Goal: Transaction & Acquisition: Purchase product/service

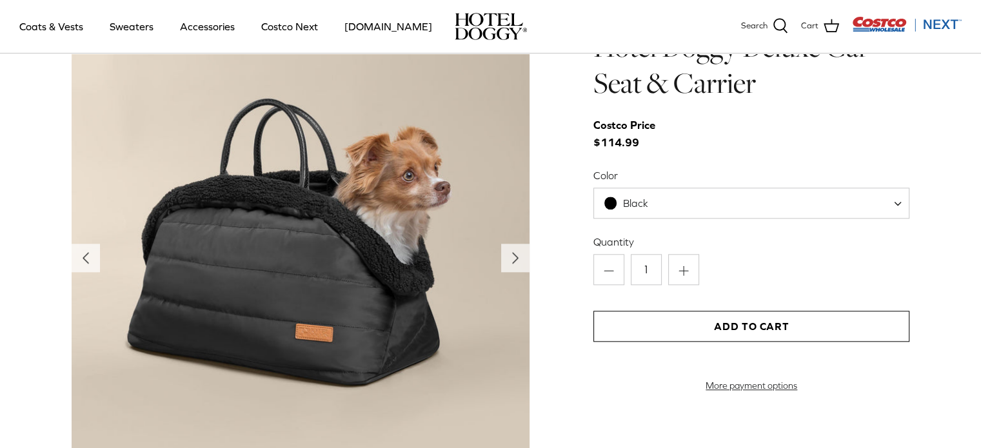
scroll to position [1316, 0]
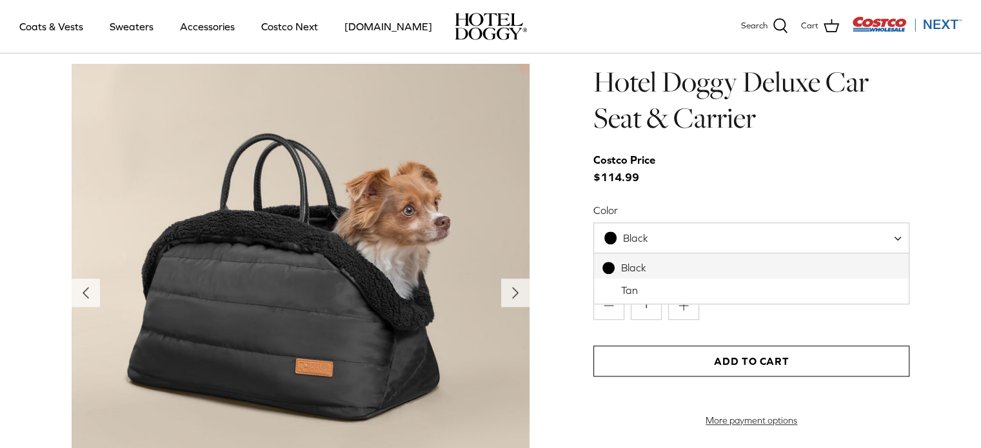
click at [833, 236] on span "Black" at bounding box center [751, 237] width 316 height 31
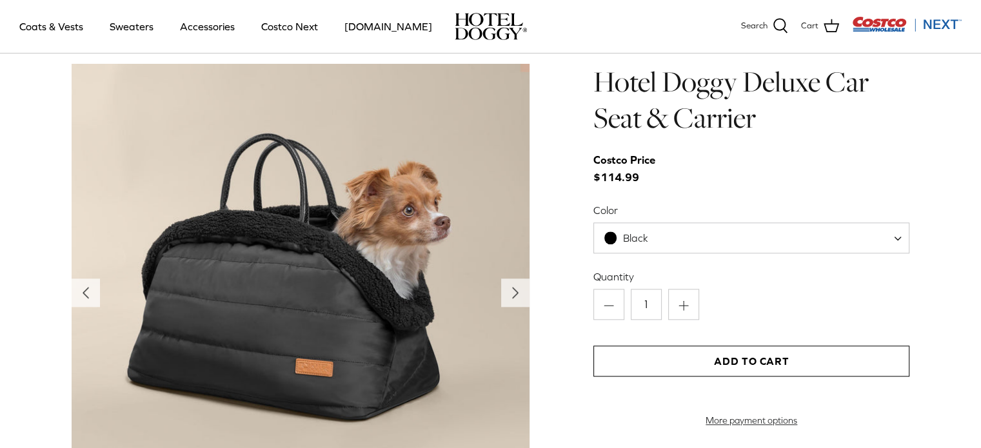
click at [833, 236] on span "Black" at bounding box center [751, 237] width 316 height 31
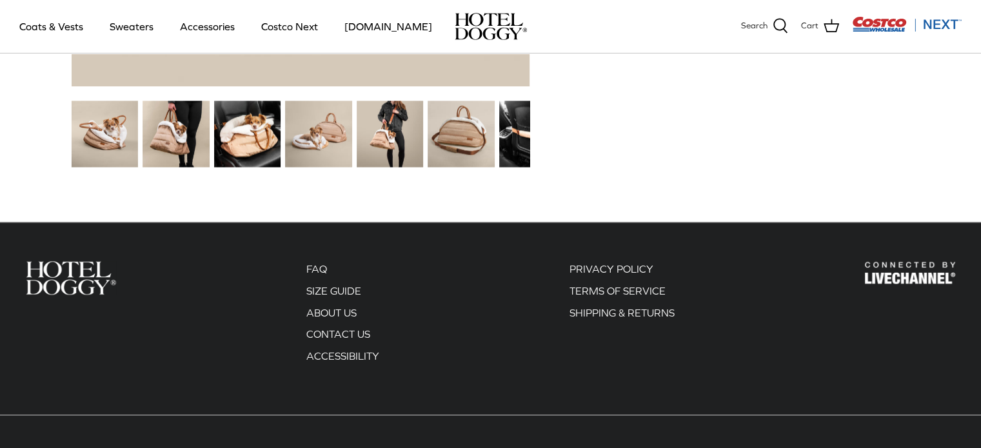
scroll to position [1754, 0]
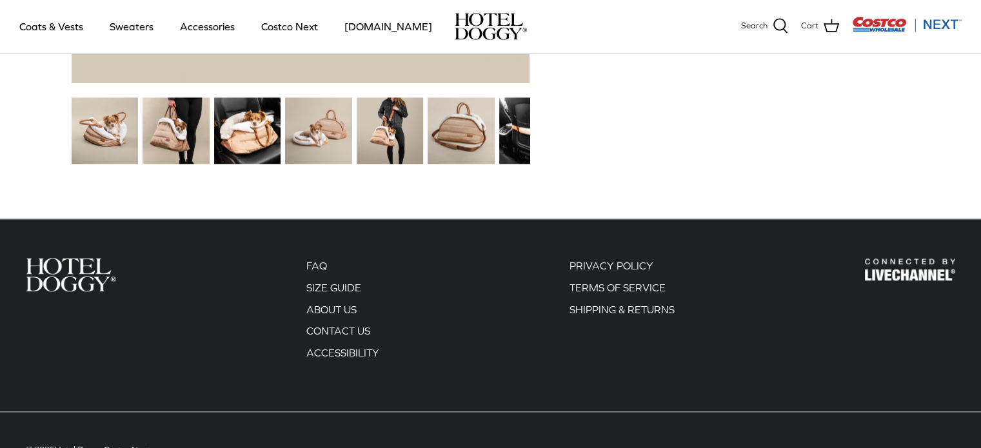
click at [160, 139] on img at bounding box center [176, 130] width 66 height 66
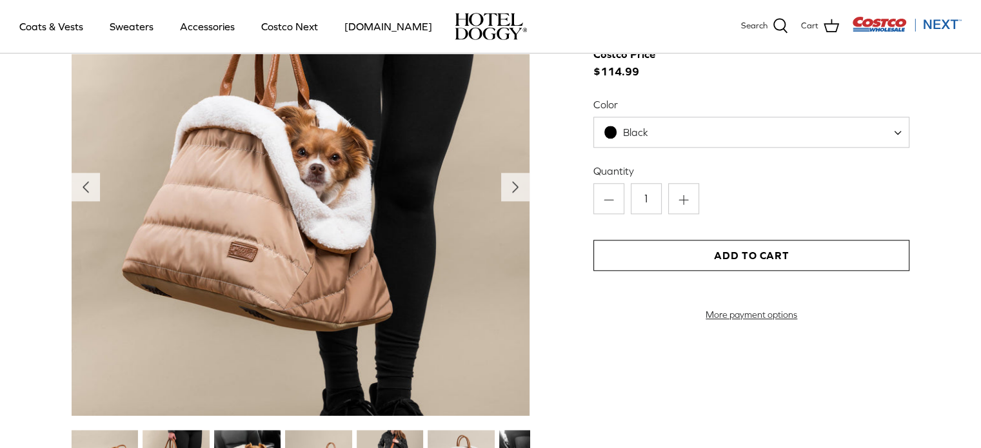
scroll to position [1419, 0]
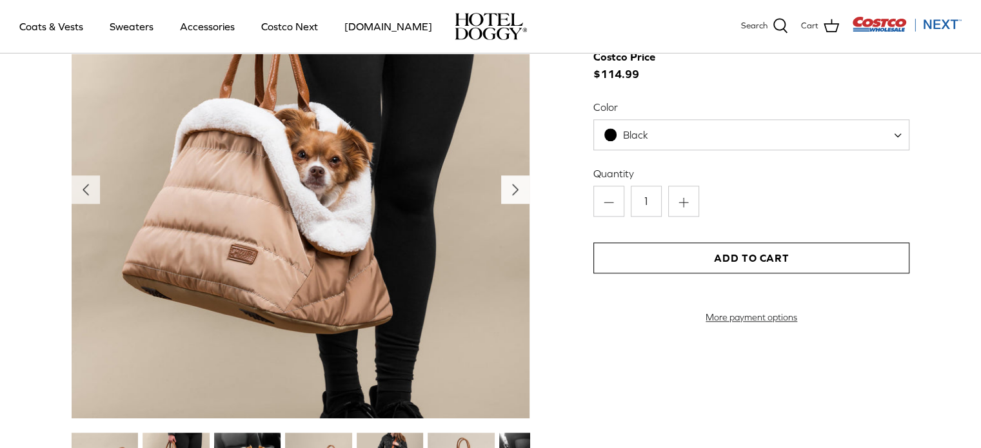
click at [501, 185] on button "Right" at bounding box center [515, 189] width 28 height 28
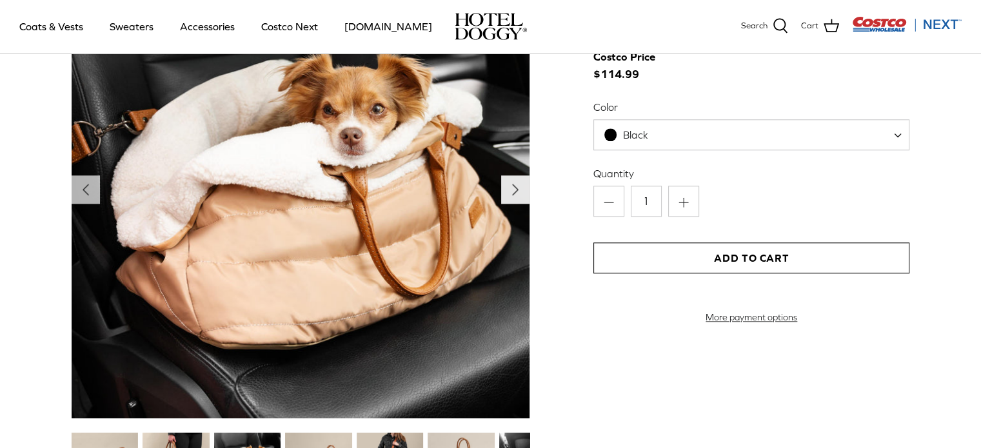
click at [501, 185] on button "Right" at bounding box center [515, 189] width 28 height 28
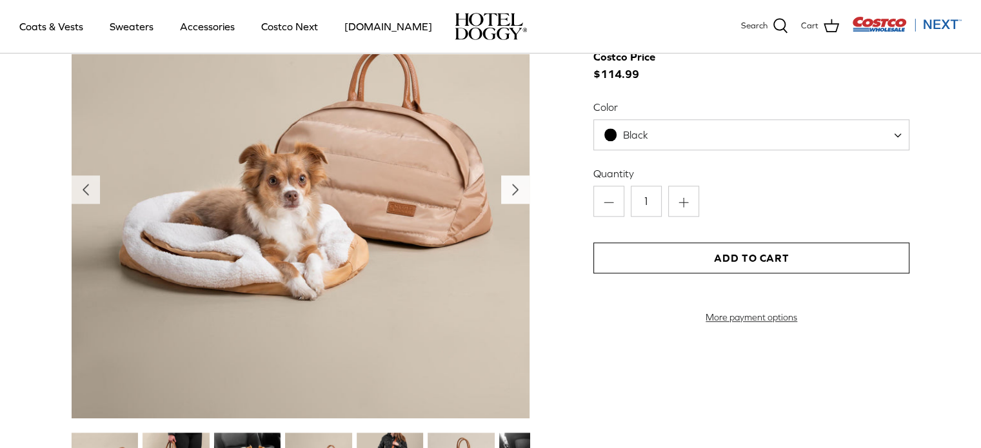
click at [501, 185] on button "Right" at bounding box center [515, 189] width 28 height 28
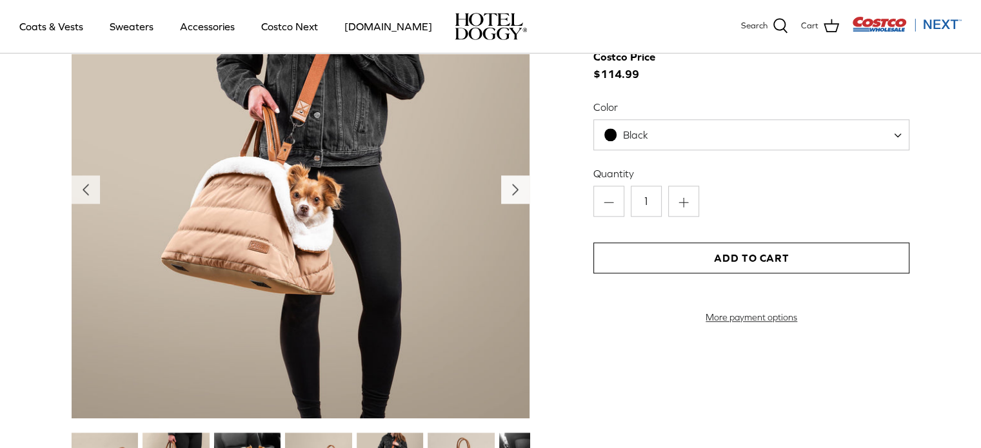
click at [501, 185] on button "Right" at bounding box center [515, 189] width 28 height 28
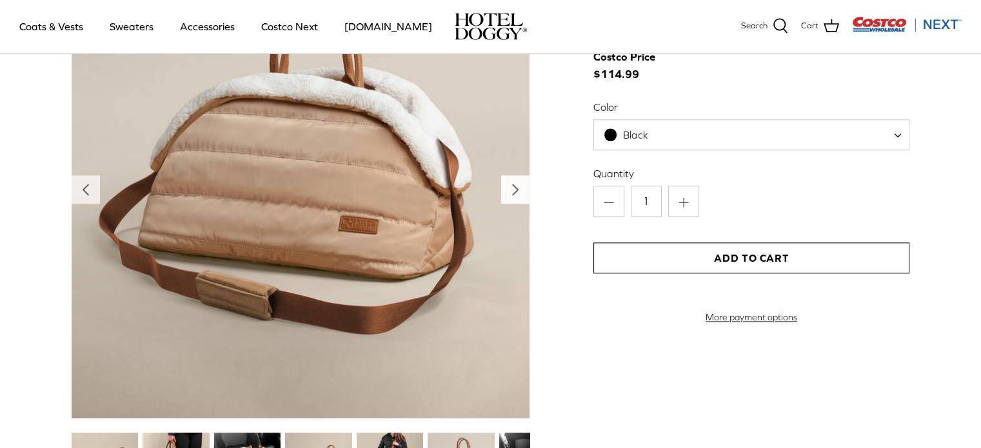
click at [501, 185] on button "Right" at bounding box center [515, 189] width 28 height 28
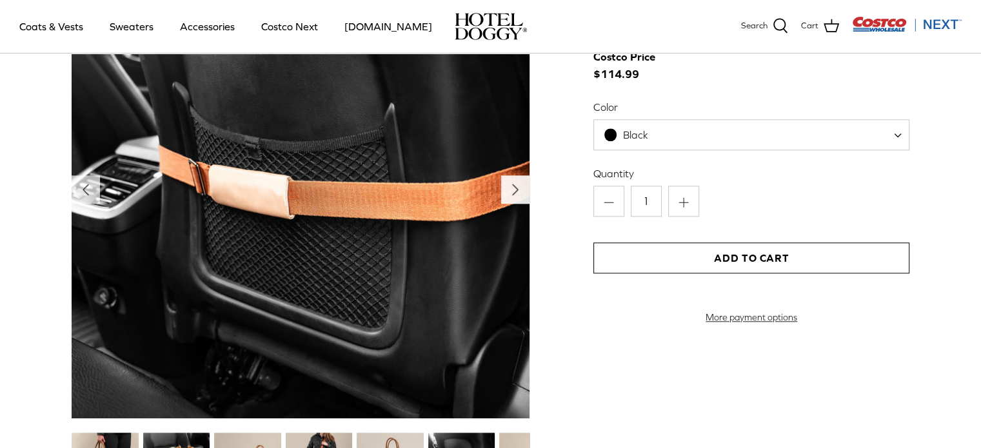
click at [515, 186] on icon "Right" at bounding box center [515, 189] width 21 height 21
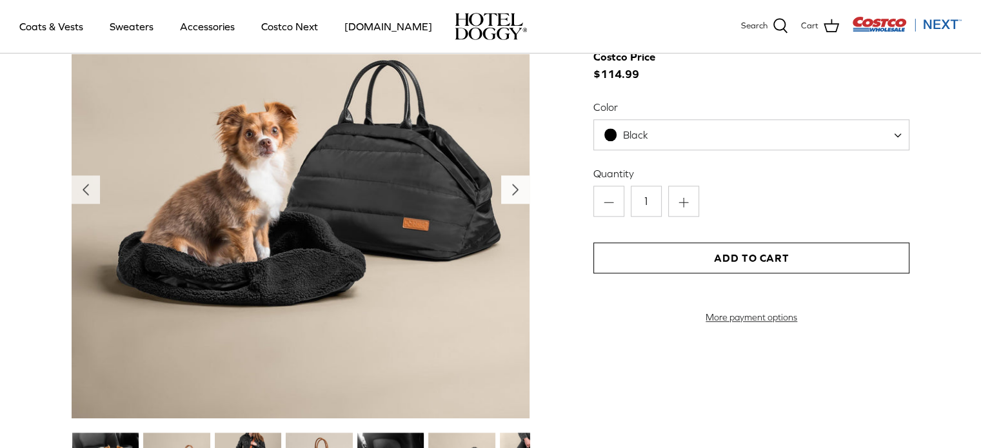
click at [515, 186] on icon "Right" at bounding box center [515, 189] width 21 height 21
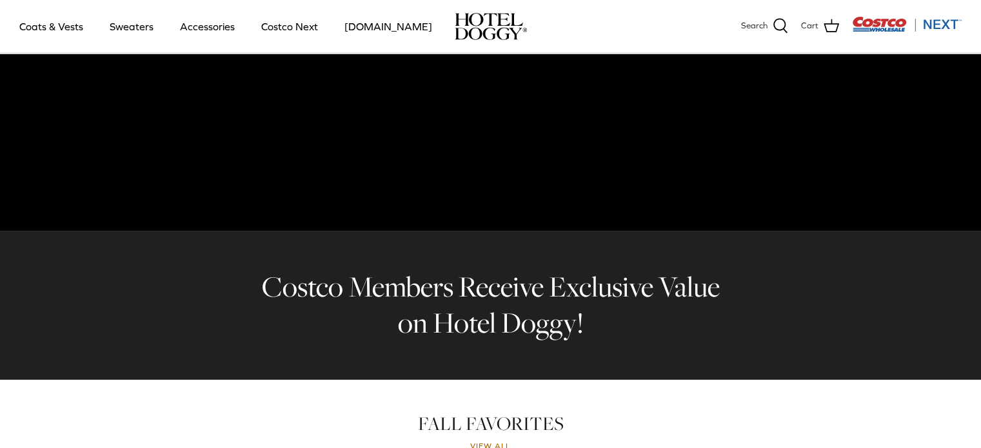
scroll to position [0, 0]
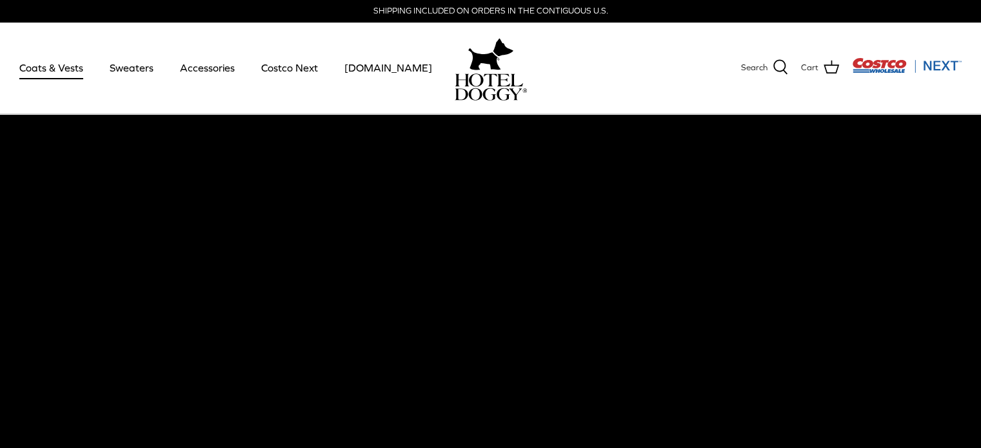
click at [42, 74] on link "Coats & Vests" at bounding box center [51, 68] width 87 height 44
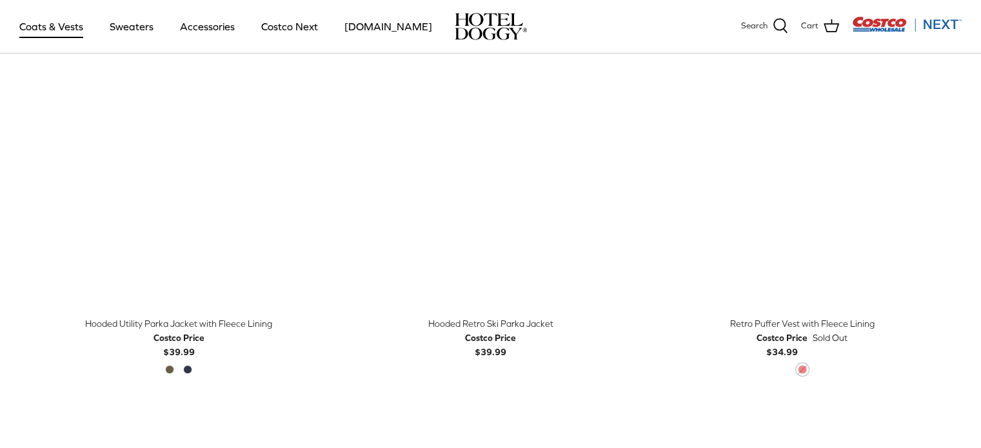
scroll to position [774, 0]
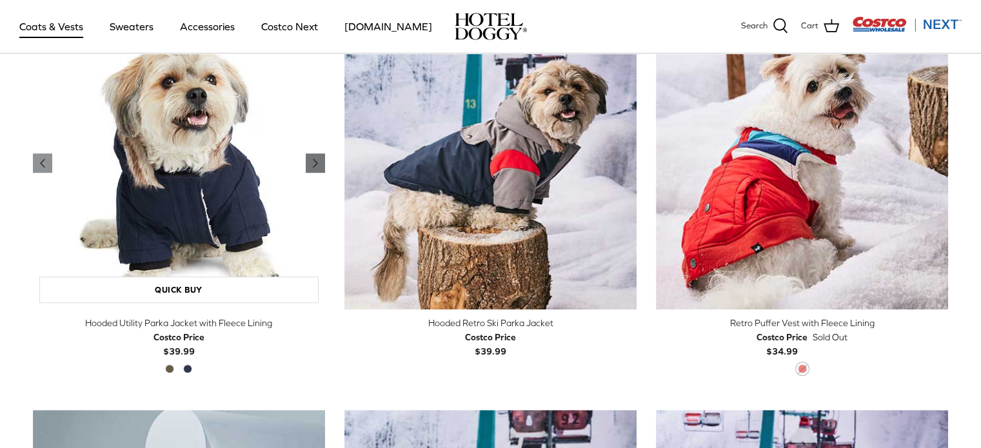
click at [311, 164] on icon "Right" at bounding box center [315, 162] width 15 height 15
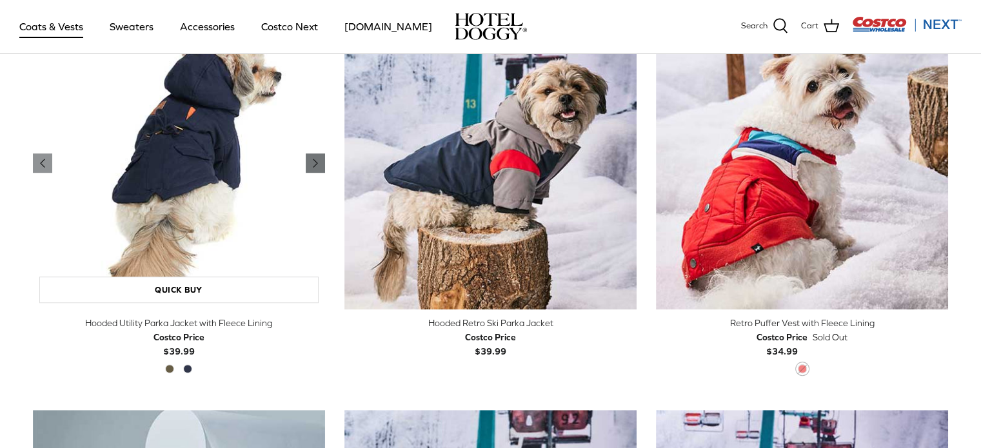
click at [311, 164] on icon "Right" at bounding box center [315, 162] width 15 height 15
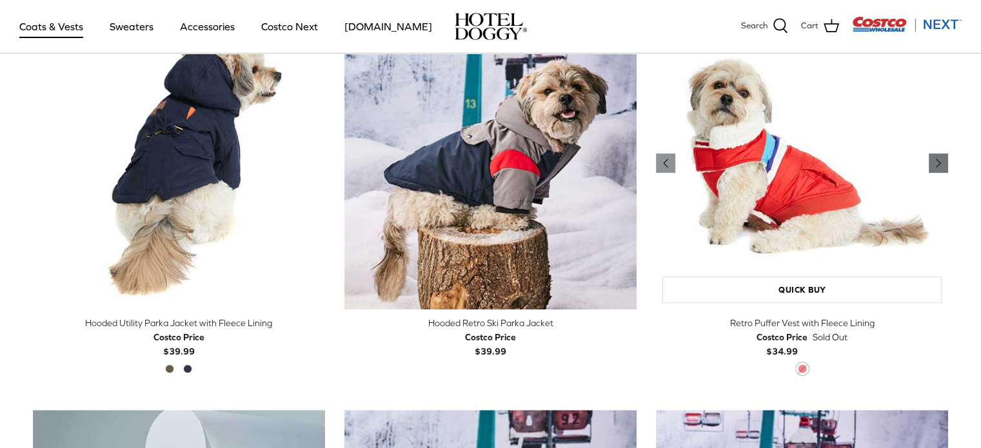
click at [945, 164] on icon "Right" at bounding box center [938, 162] width 15 height 15
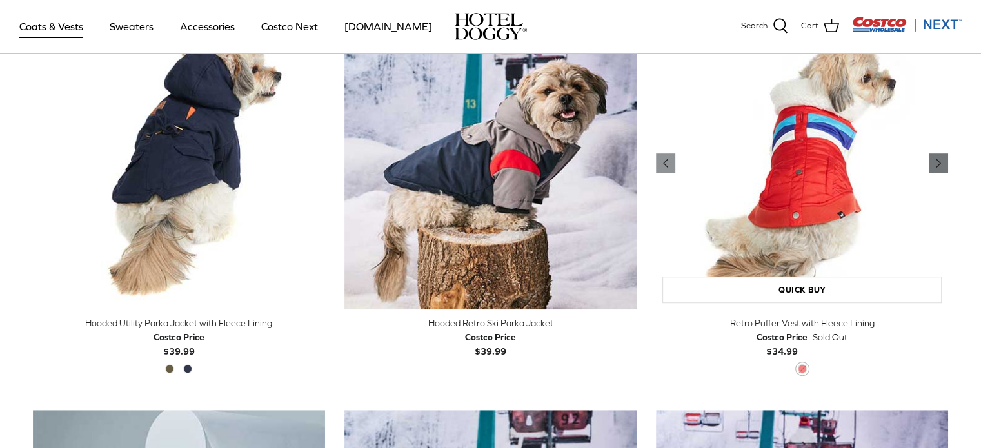
click at [945, 164] on icon "Right" at bounding box center [938, 162] width 15 height 15
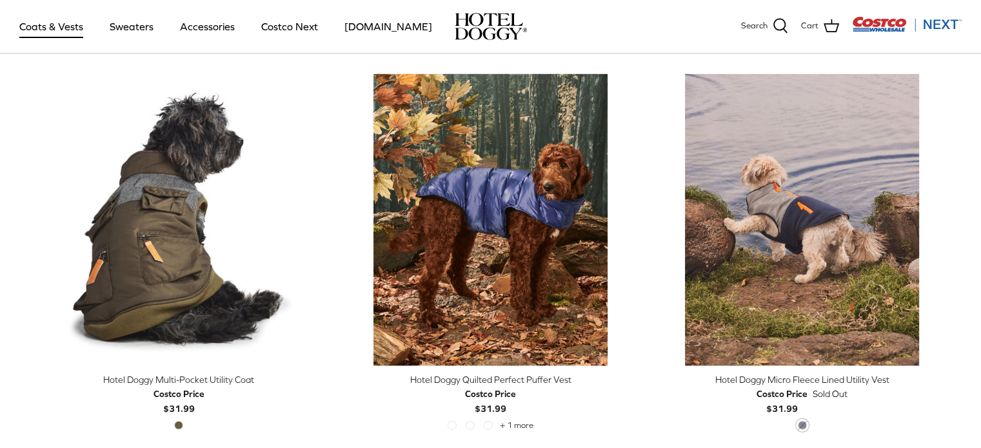
scroll to position [2708, 0]
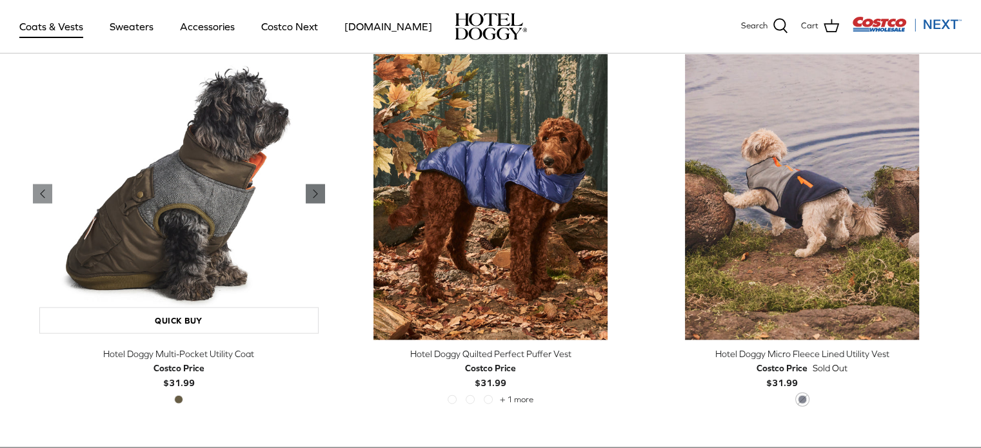
click at [317, 193] on icon "Right" at bounding box center [315, 193] width 15 height 15
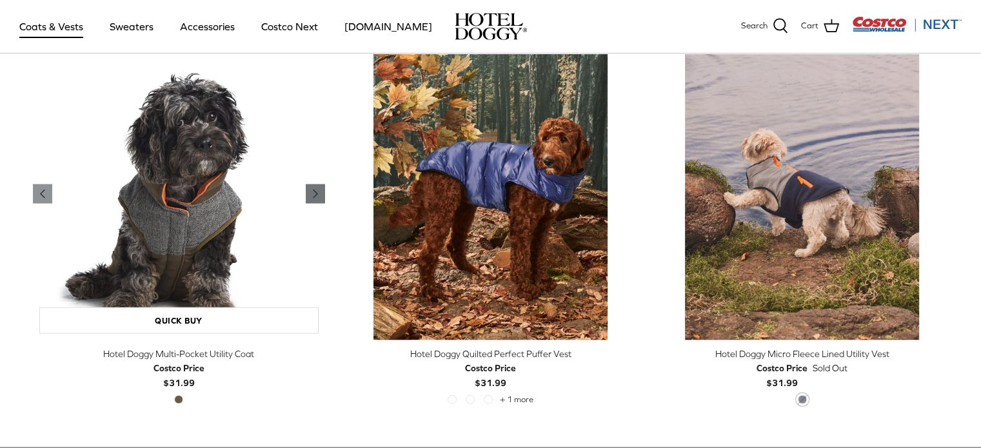
click at [317, 193] on icon "Right" at bounding box center [315, 193] width 15 height 15
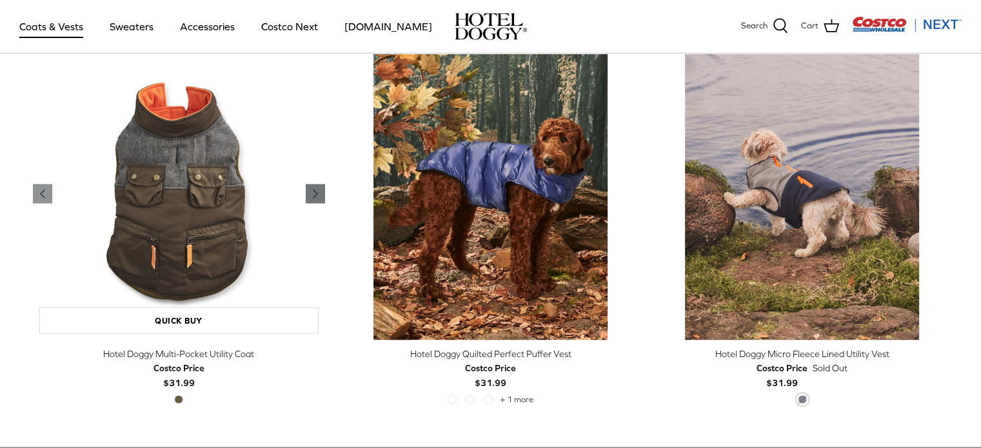
click at [317, 193] on icon "Right" at bounding box center [315, 193] width 15 height 15
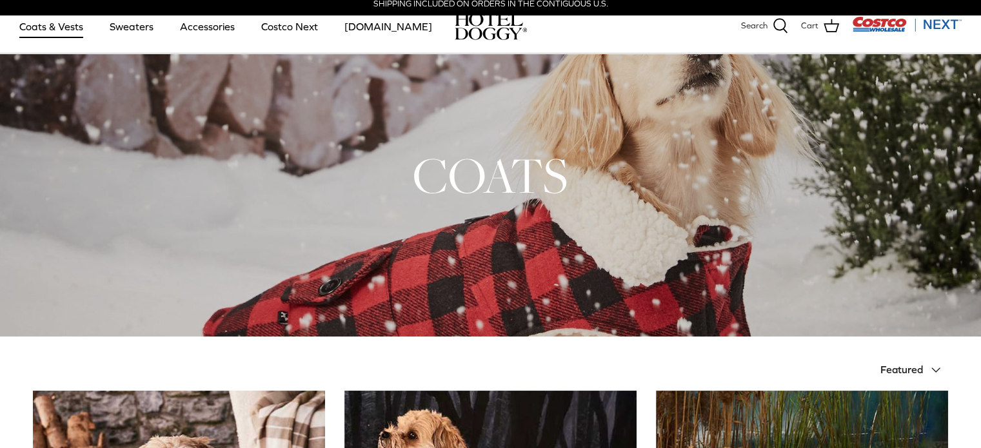
scroll to position [0, 0]
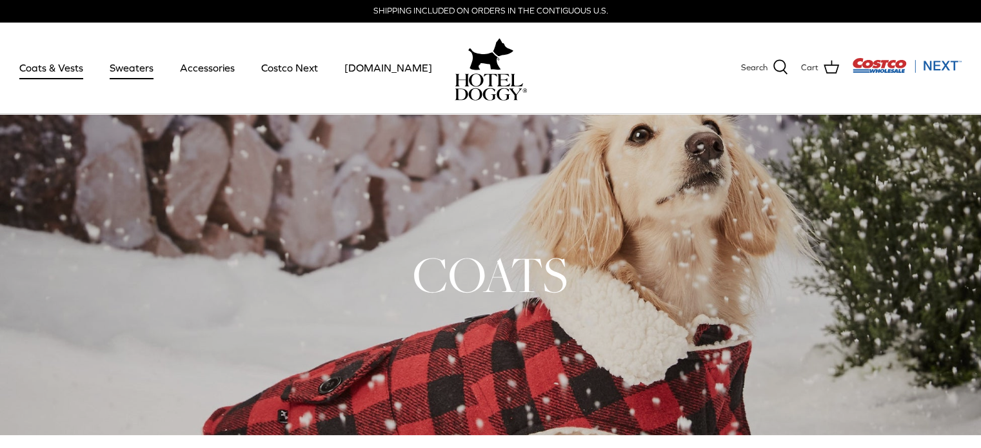
click at [134, 77] on link "Sweaters" at bounding box center [131, 68] width 67 height 44
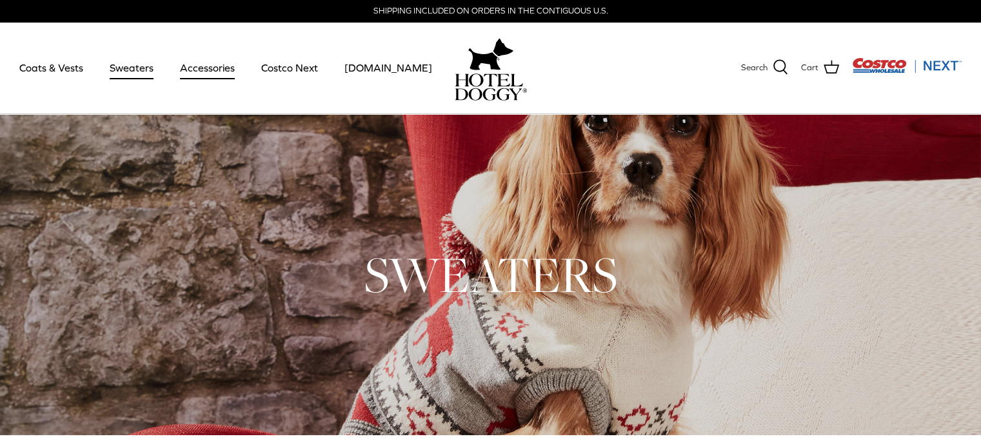
click at [213, 67] on link "Accessories" at bounding box center [207, 68] width 78 height 44
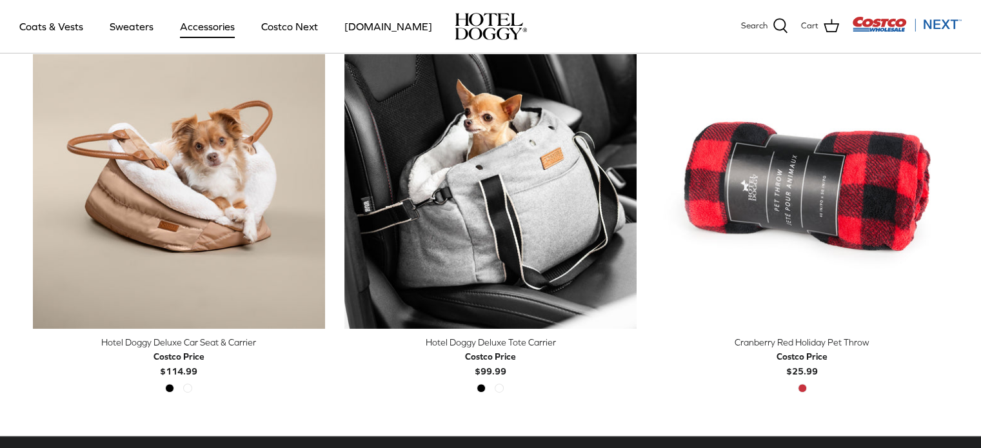
scroll to position [284, 0]
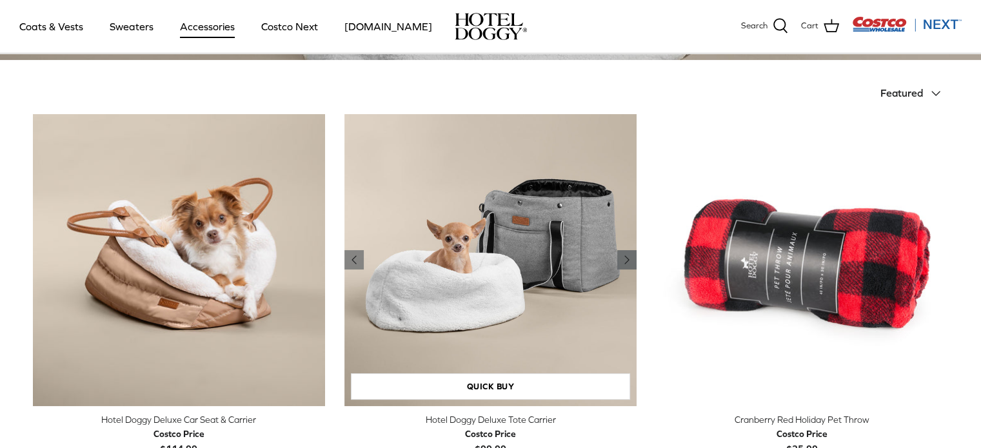
click at [619, 255] on icon "Right" at bounding box center [626, 259] width 15 height 15
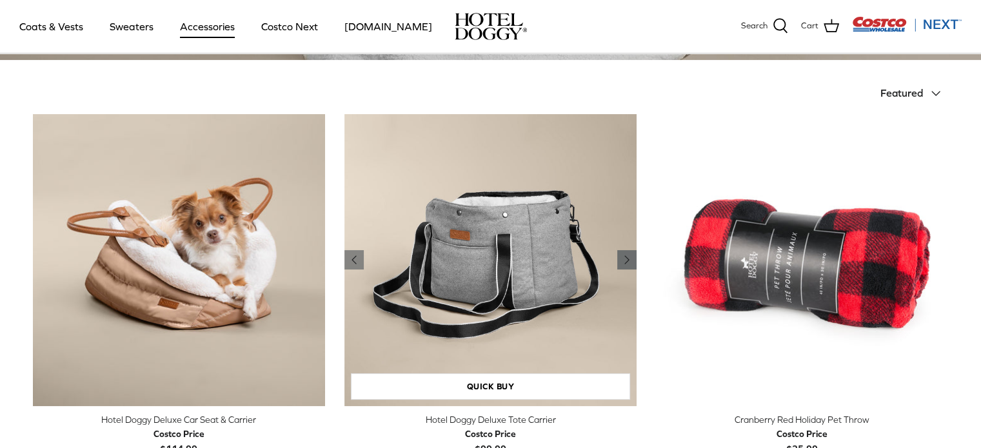
click at [619, 255] on icon "Right" at bounding box center [626, 259] width 15 height 15
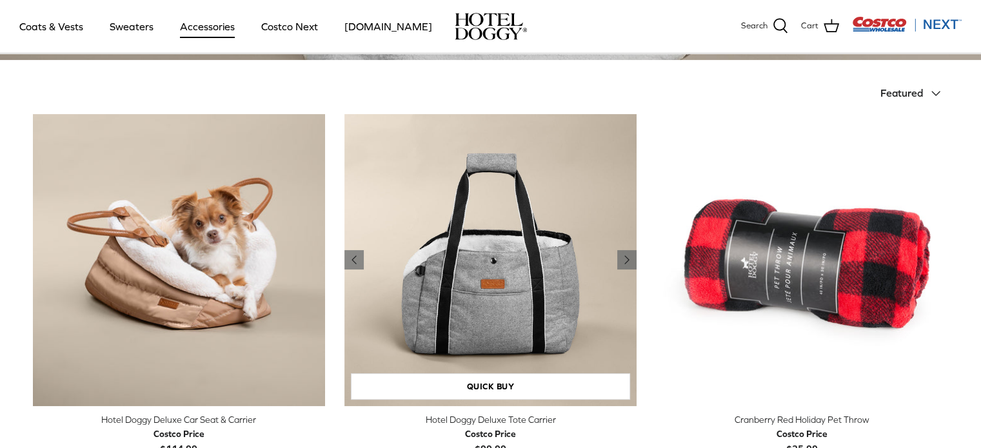
click at [531, 256] on img "Hotel Doggy Deluxe Tote Carrier" at bounding box center [490, 260] width 292 height 292
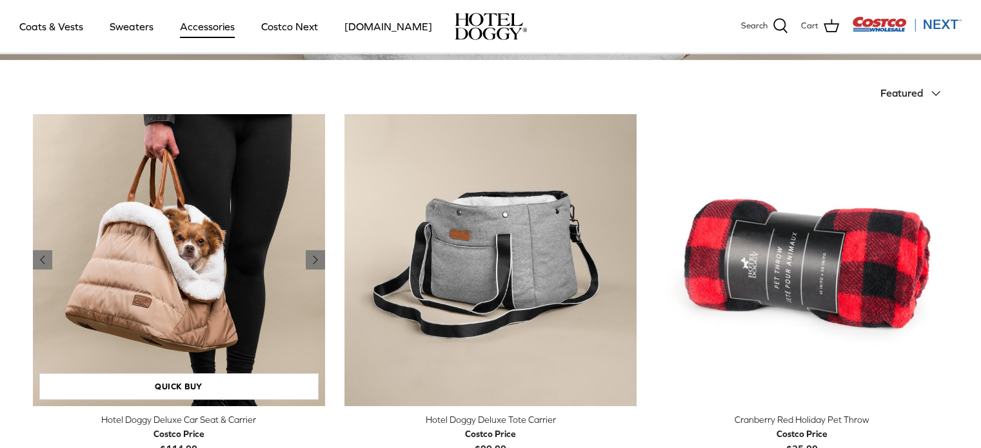
click at [112, 277] on img "Hotel Doggy Deluxe Car Seat & Carrier" at bounding box center [179, 260] width 292 height 292
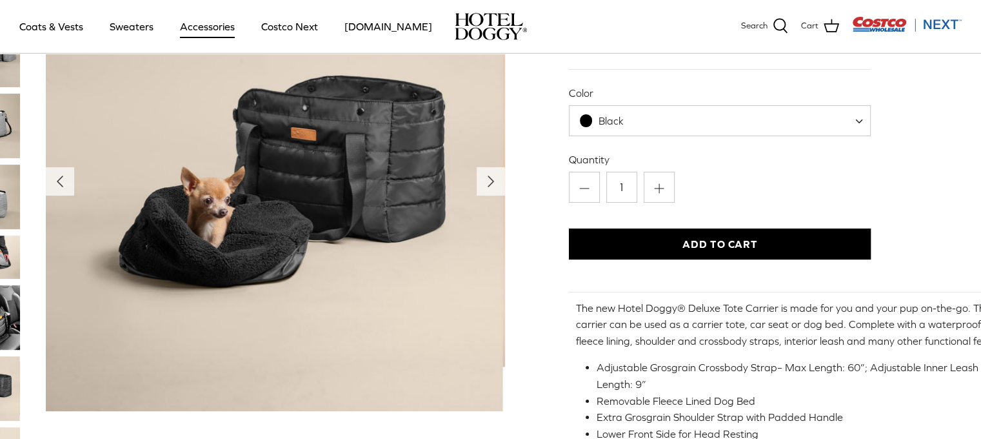
scroll to position [103, 77]
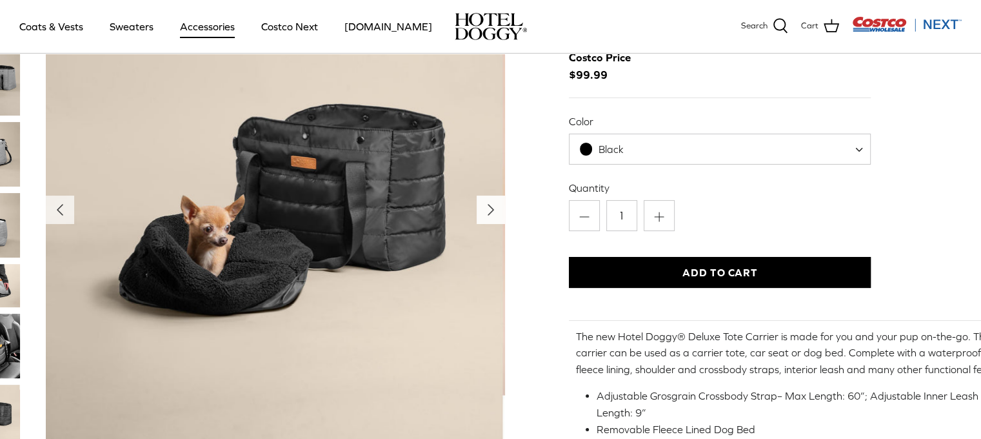
click at [485, 210] on icon "Right" at bounding box center [490, 209] width 21 height 21
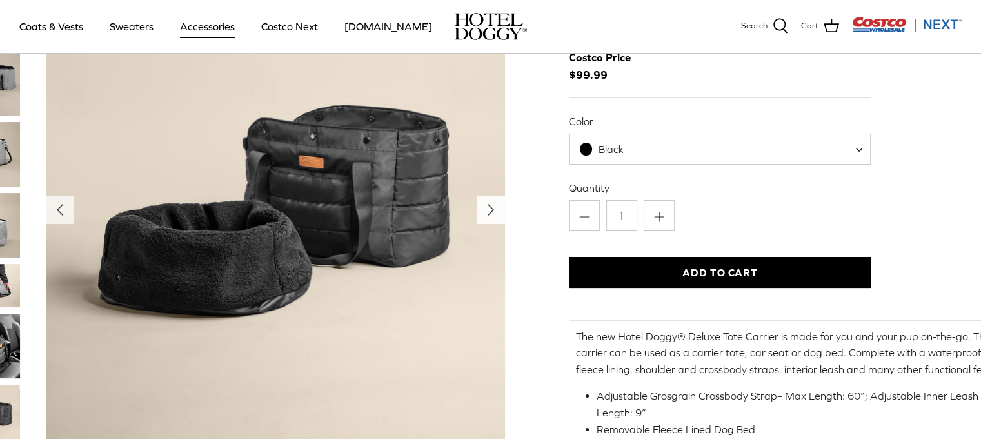
click at [485, 210] on icon "Right" at bounding box center [490, 209] width 21 height 21
